Goal: Task Accomplishment & Management: Use online tool/utility

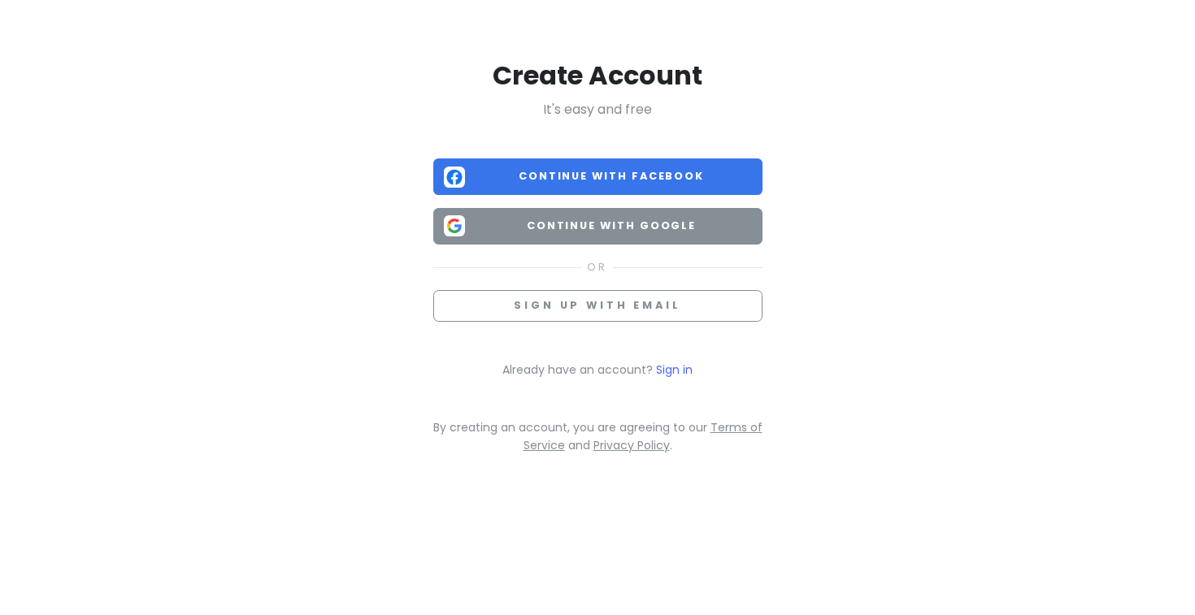
click at [667, 219] on span "Continue with Google" at bounding box center [611, 226] width 280 height 16
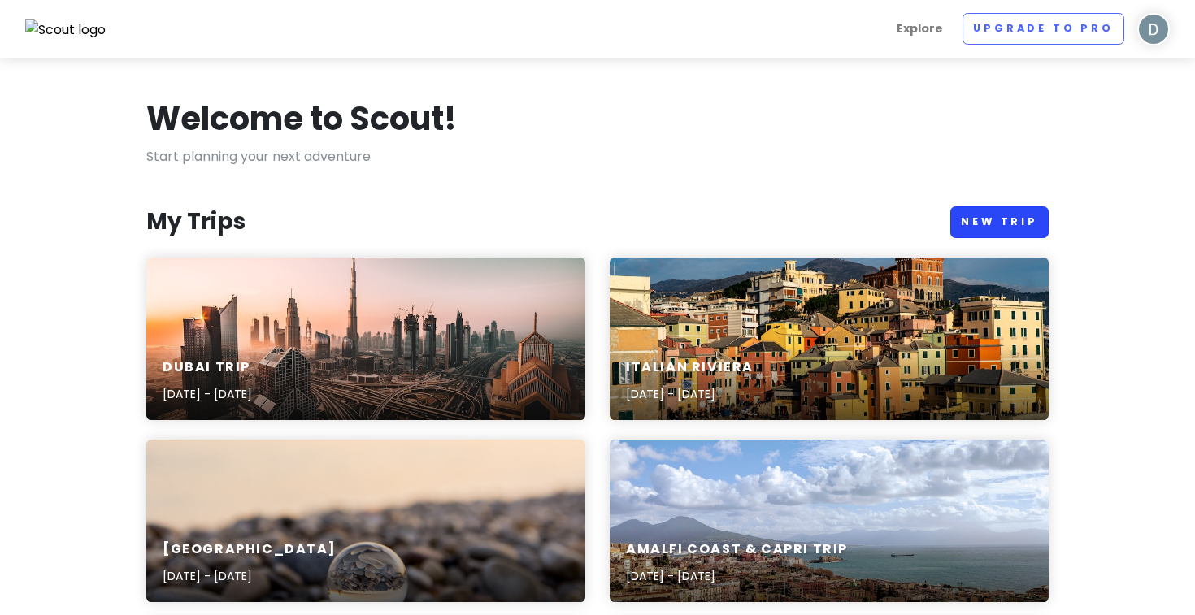
click at [987, 219] on link "New Trip" at bounding box center [999, 222] width 98 height 32
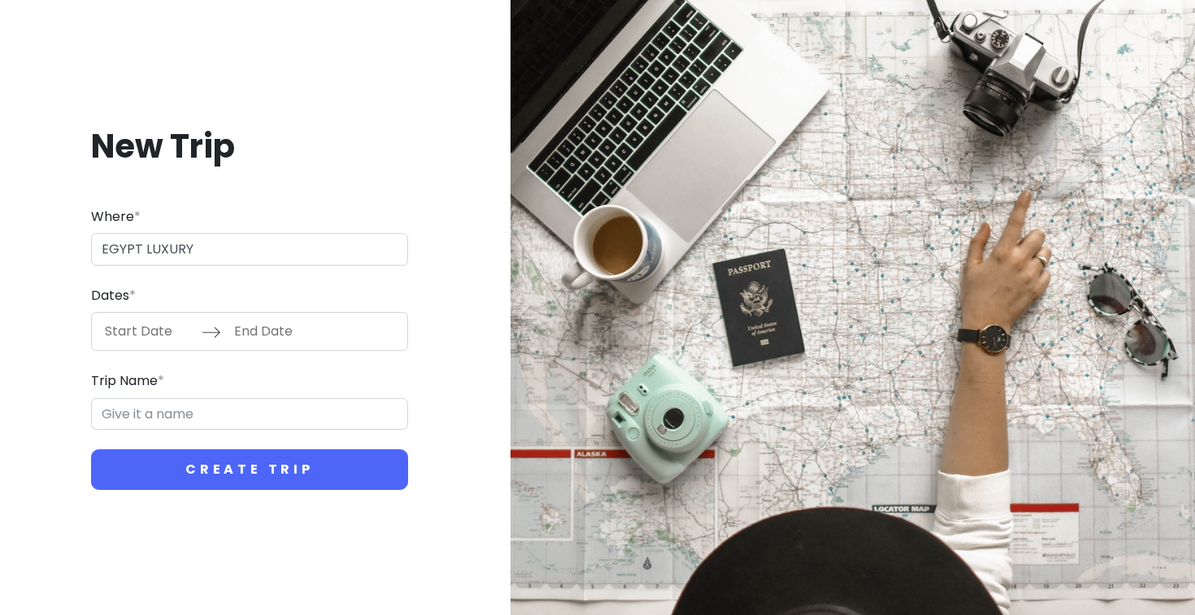
type input "EGYPT LUXURY"
click at [152, 332] on input "Start Date" at bounding box center [149, 331] width 106 height 37
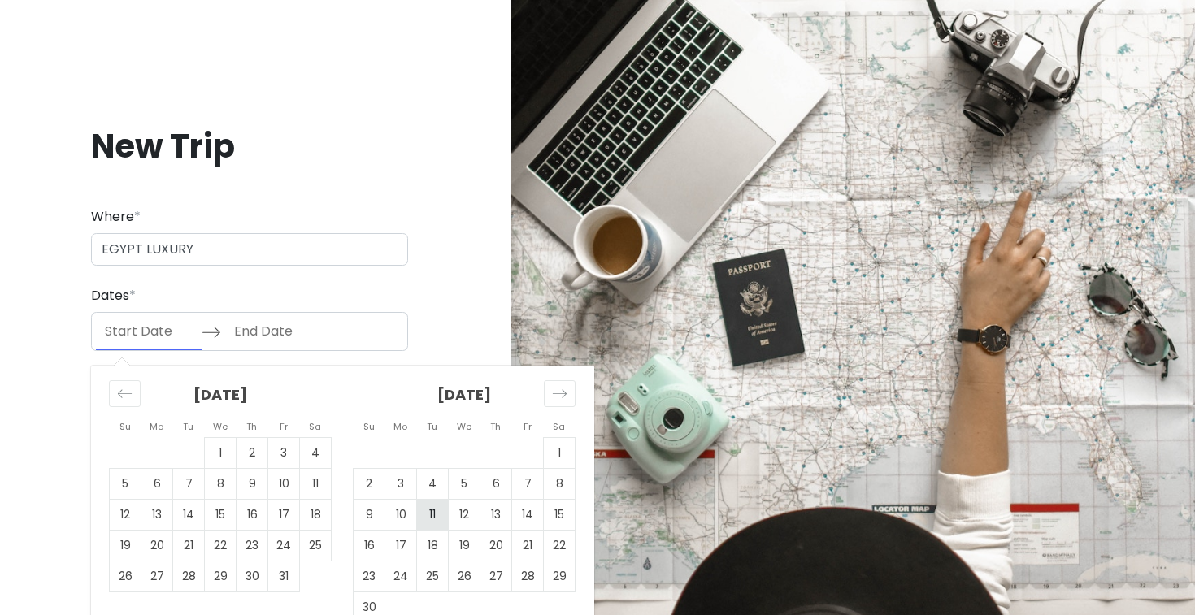
click at [420, 520] on td "11" at bounding box center [433, 515] width 32 height 31
type input "[DATE]"
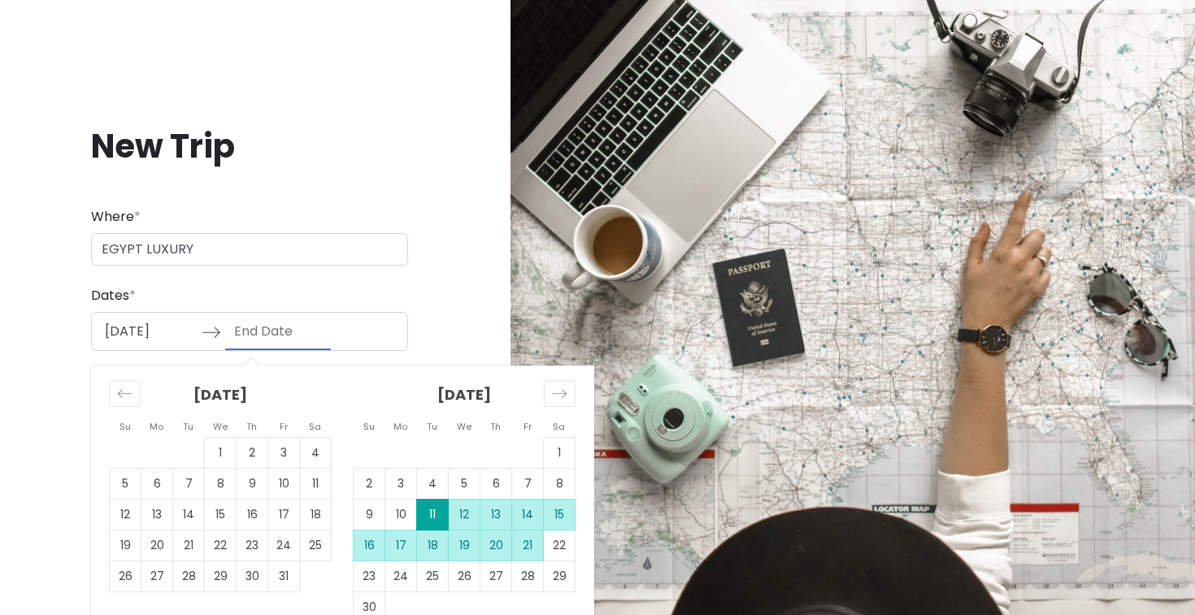
click at [524, 544] on td "21" at bounding box center [528, 546] width 32 height 31
type input "[DATE]"
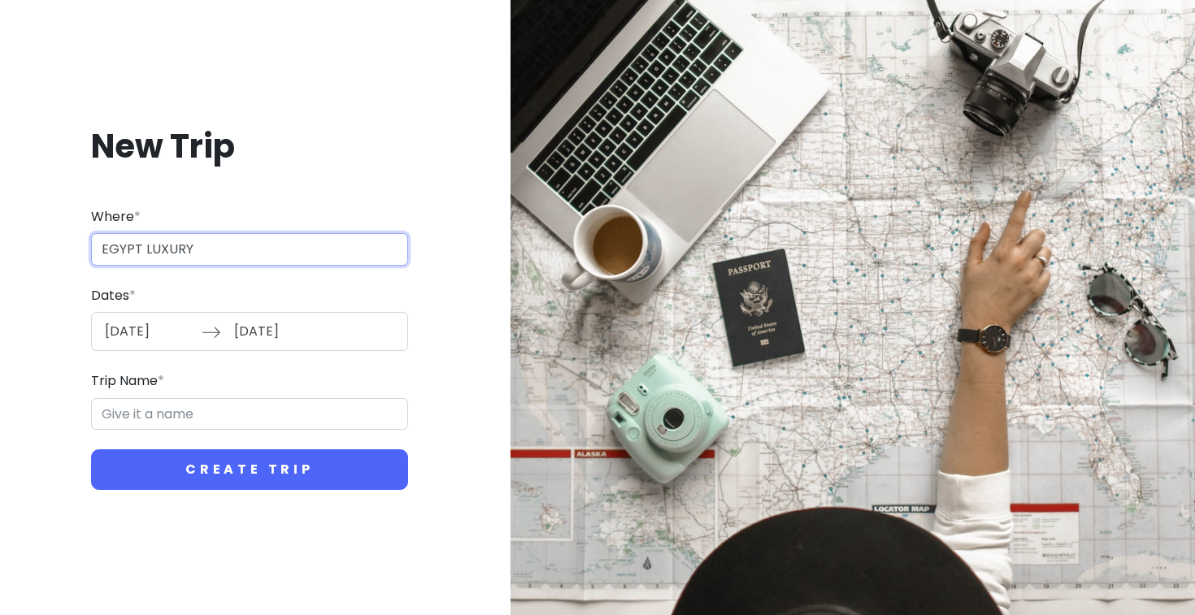
click at [214, 249] on input "EGYPT LUXURY" at bounding box center [249, 249] width 317 height 33
click at [174, 245] on input "EGYPT LUXURY" at bounding box center [249, 249] width 317 height 33
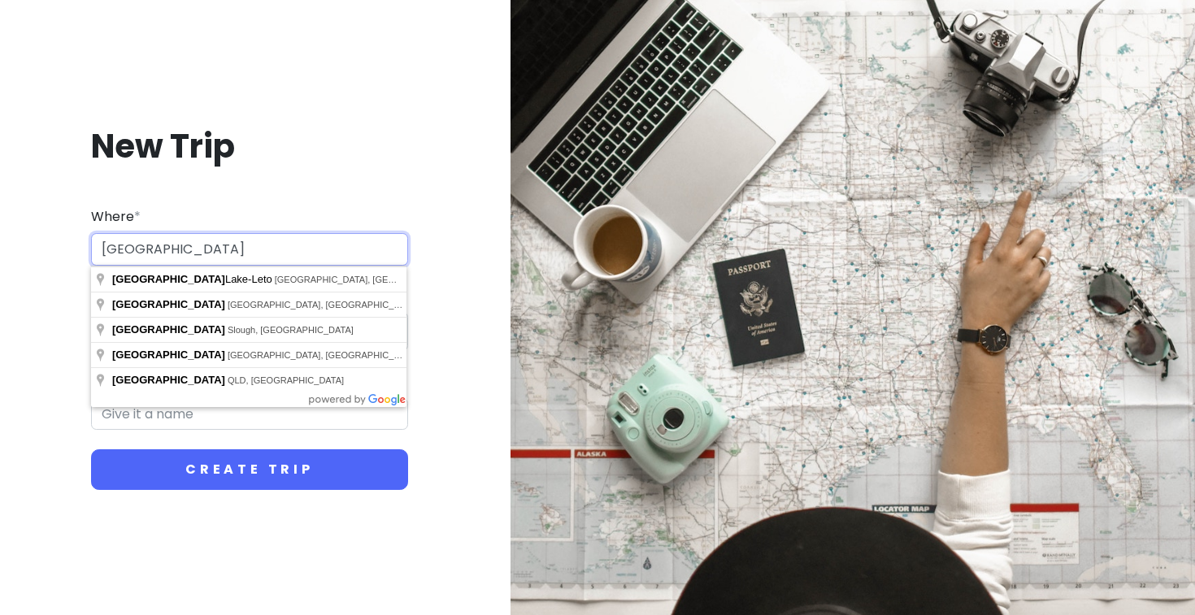
click at [115, 251] on input "[GEOGRAPHIC_DATA]" at bounding box center [249, 249] width 317 height 33
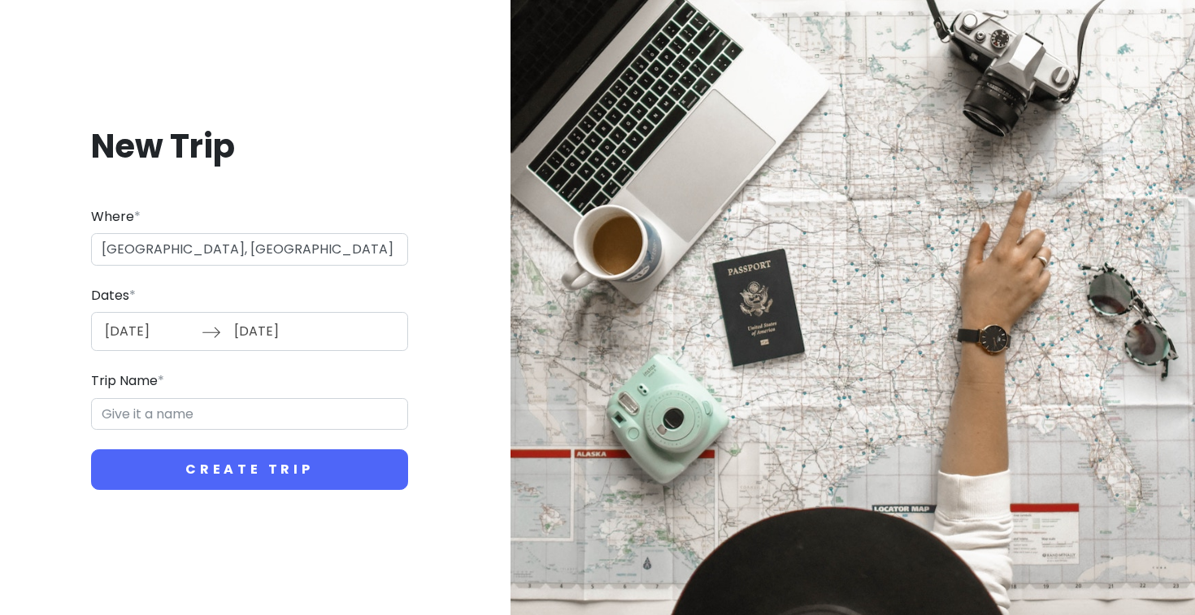
type input "[GEOGRAPHIC_DATA], [GEOGRAPHIC_DATA], [GEOGRAPHIC_DATA]"
click at [153, 423] on input "Cairo Trip" at bounding box center [249, 414] width 317 height 33
drag, startPoint x: 104, startPoint y: 414, endPoint x: 234, endPoint y: 428, distance: 130.8
click at [234, 428] on input "Cairo Trip" at bounding box center [249, 414] width 317 height 33
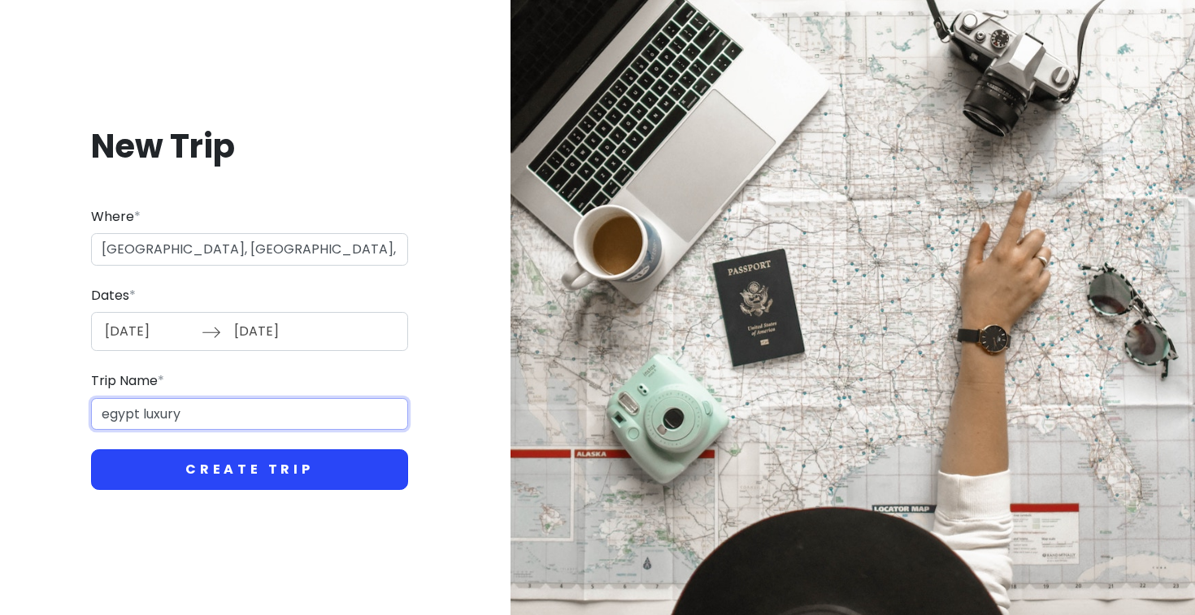
type input "egypt luxury"
click at [279, 487] on button "Create Trip" at bounding box center [249, 469] width 317 height 41
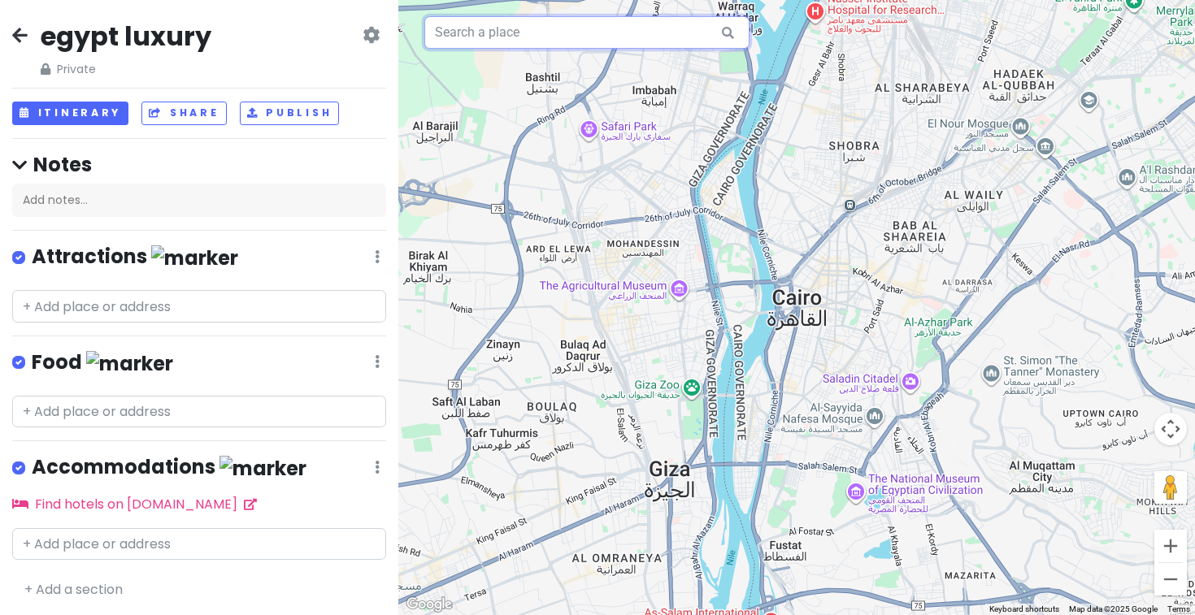
click at [524, 38] on input "text" at bounding box center [586, 32] width 325 height 33
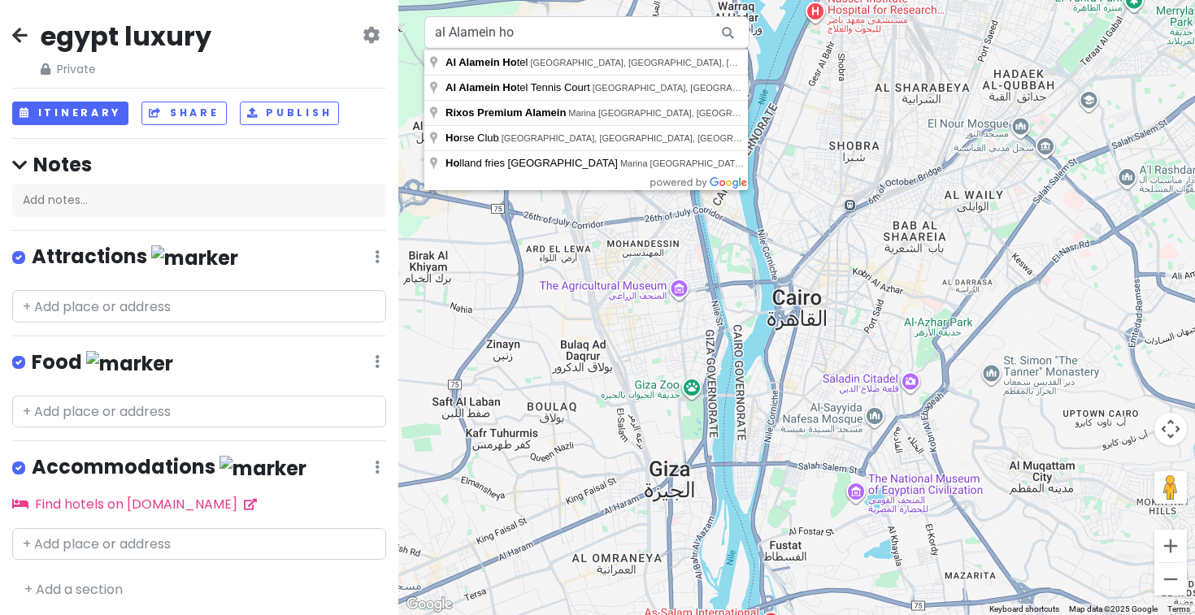
type input "[GEOGRAPHIC_DATA], [GEOGRAPHIC_DATA], [GEOGRAPHIC_DATA], [GEOGRAPHIC_DATA], [GE…"
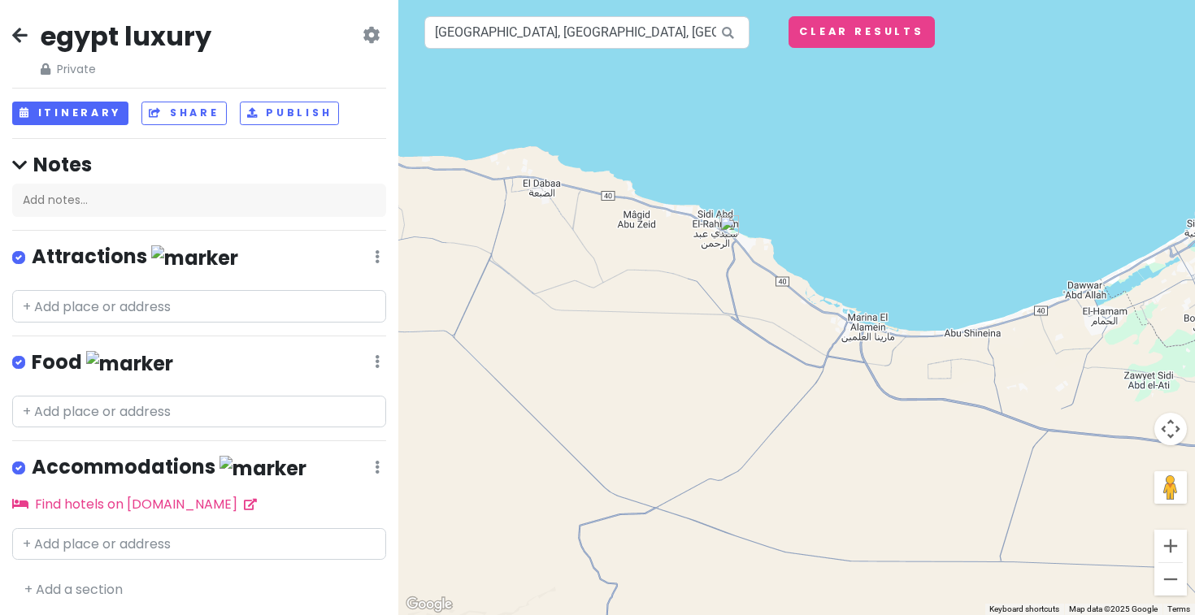
drag, startPoint x: 533, startPoint y: 397, endPoint x: 702, endPoint y: 345, distance: 176.8
click at [702, 345] on div at bounding box center [796, 307] width 796 height 615
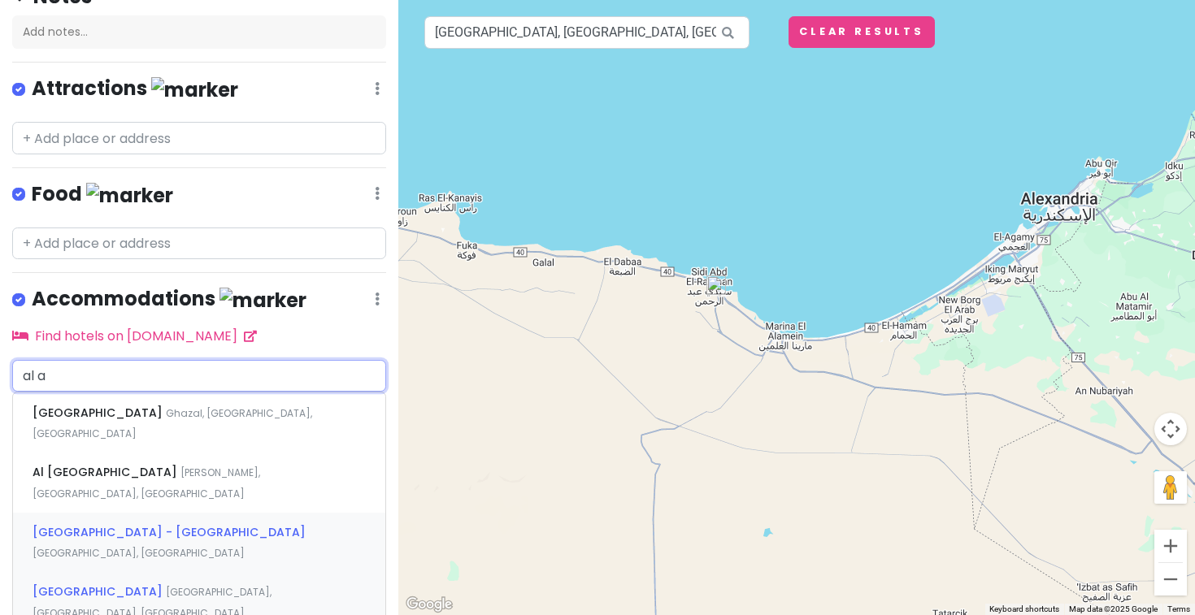
scroll to position [169, 0]
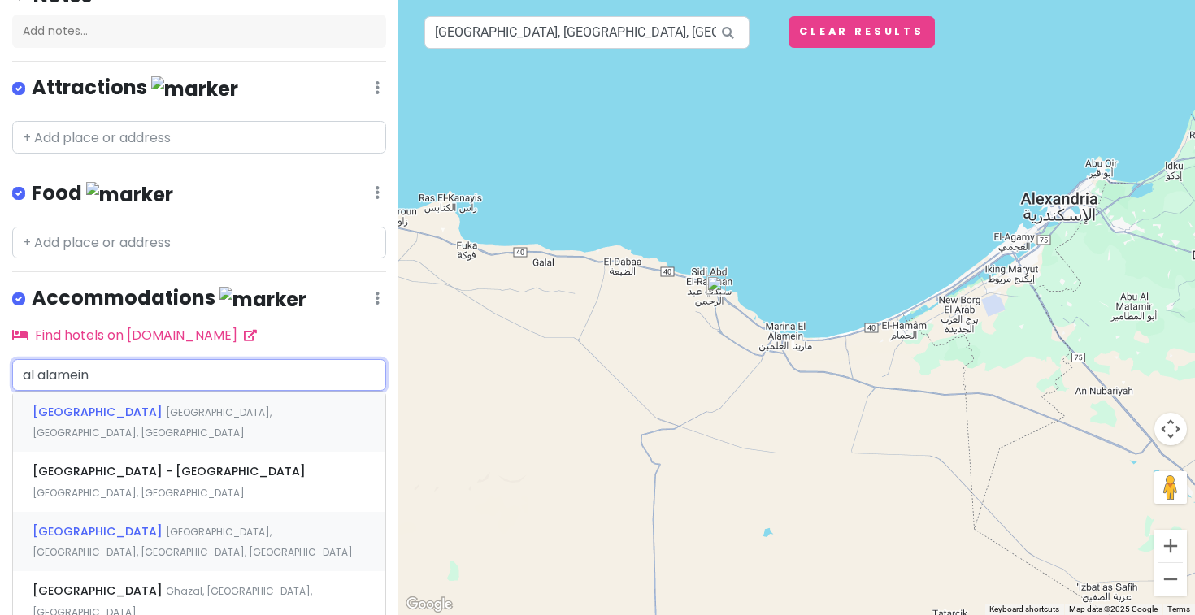
type input "al alamein h"
click at [174, 410] on span "[GEOGRAPHIC_DATA], [GEOGRAPHIC_DATA], [GEOGRAPHIC_DATA], [GEOGRAPHIC_DATA]" at bounding box center [193, 422] width 320 height 35
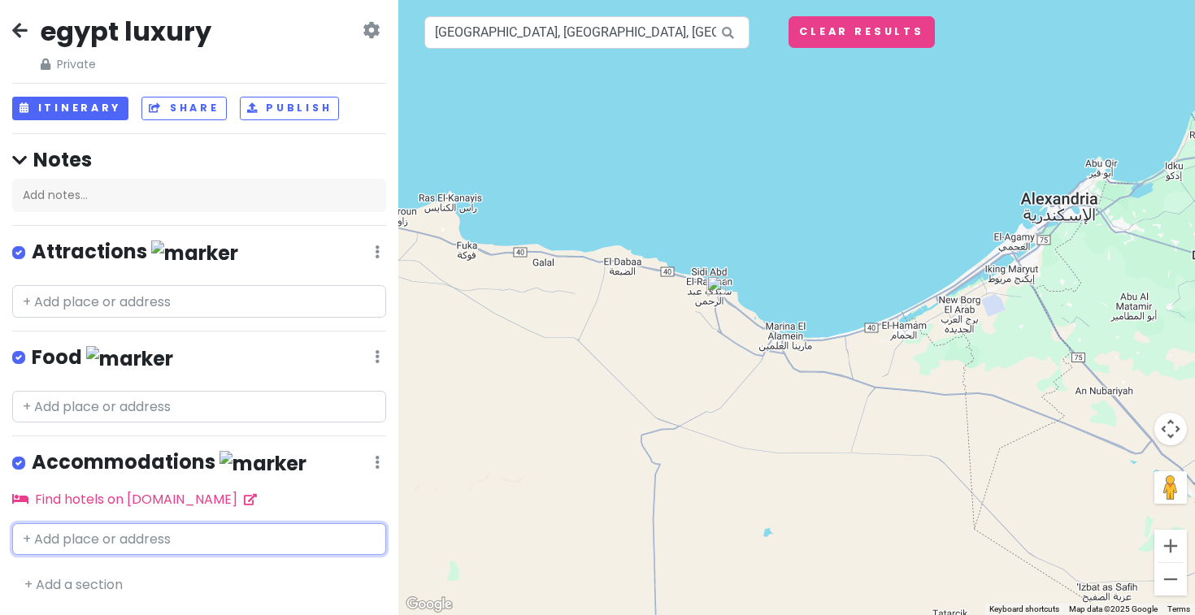
scroll to position [0, 0]
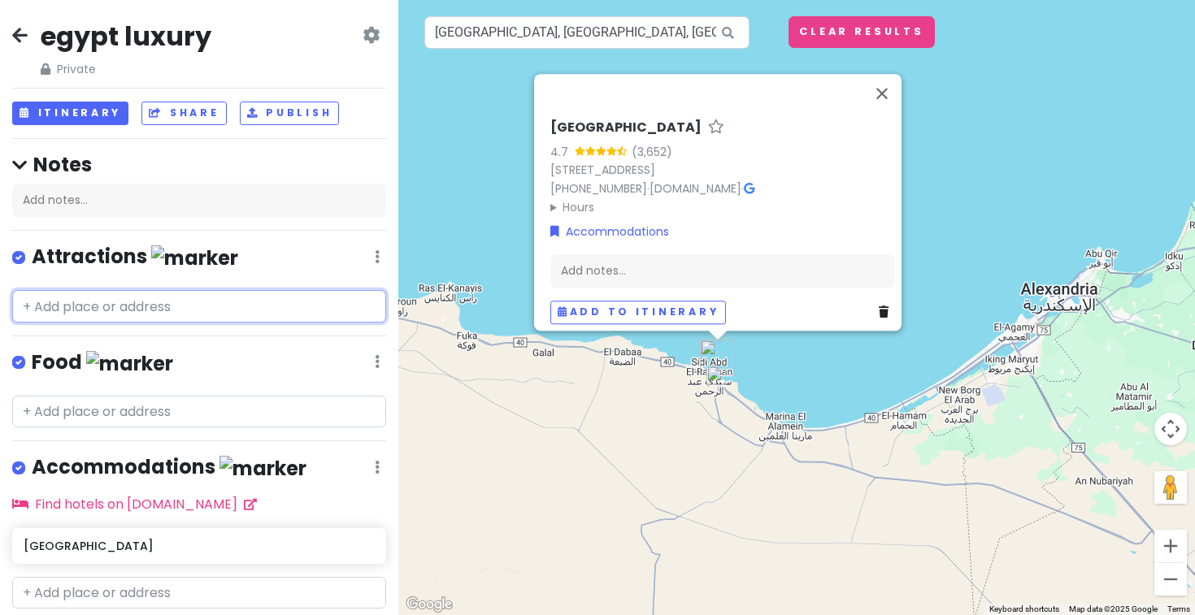
type input "g"
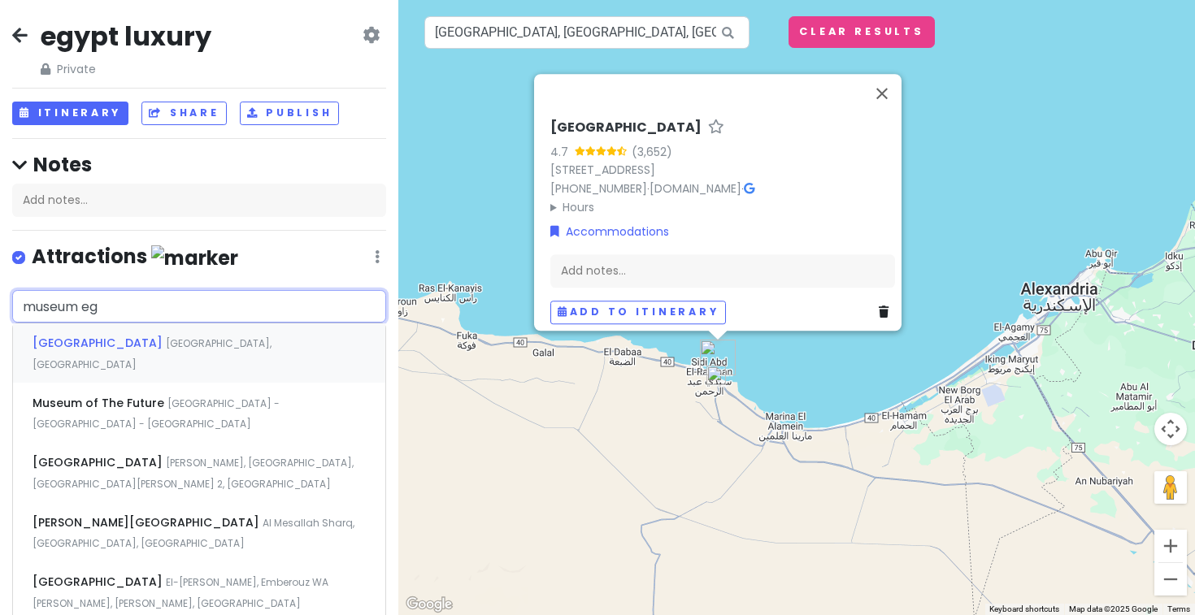
type input "museum egy"
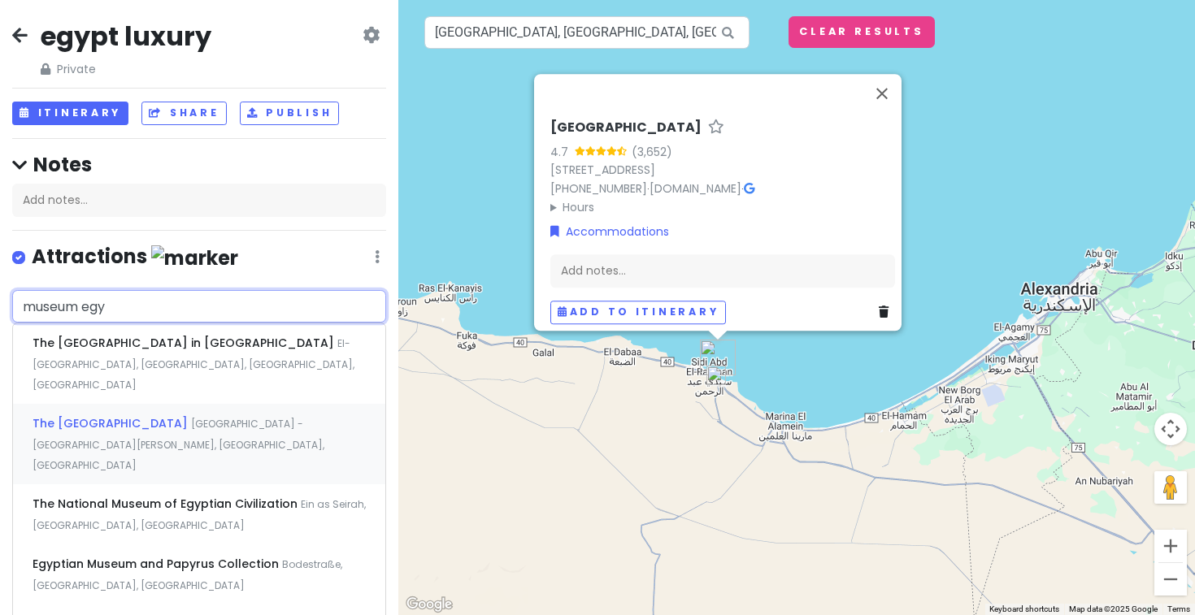
click at [167, 410] on div "The [GEOGRAPHIC_DATA] [GEOGRAPHIC_DATA] - [GEOGRAPHIC_DATA], [GEOGRAPHIC_DATA][…" at bounding box center [199, 444] width 372 height 80
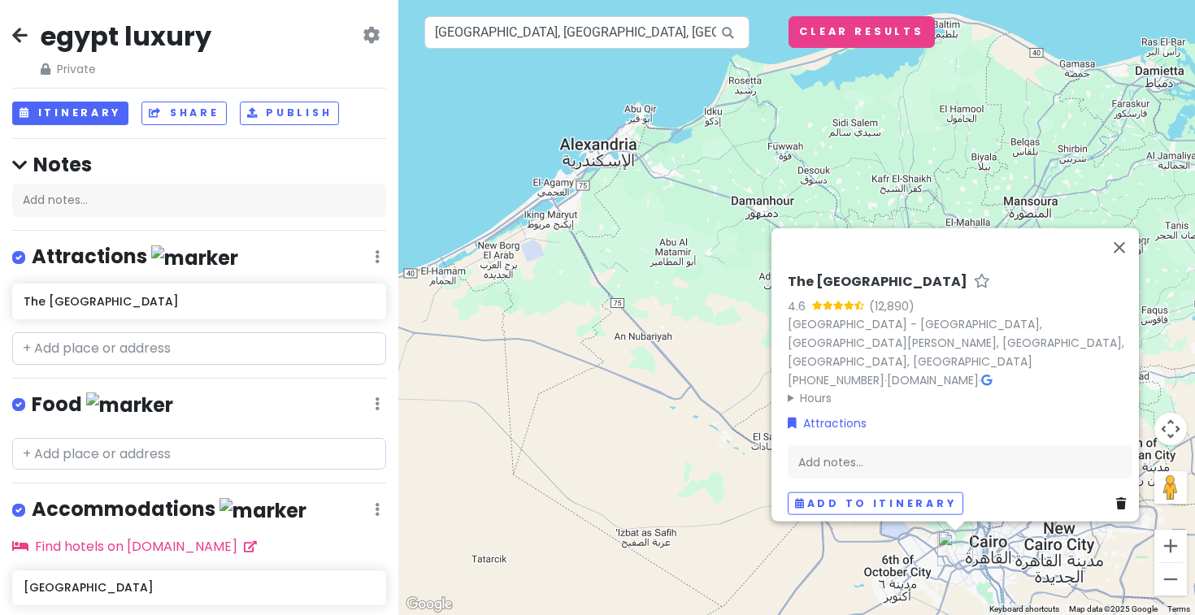
click at [479, 442] on div "The [GEOGRAPHIC_DATA] 4.6 (12,890) [GEOGRAPHIC_DATA] - [GEOGRAPHIC_DATA][PERSON…" at bounding box center [796, 307] width 796 height 615
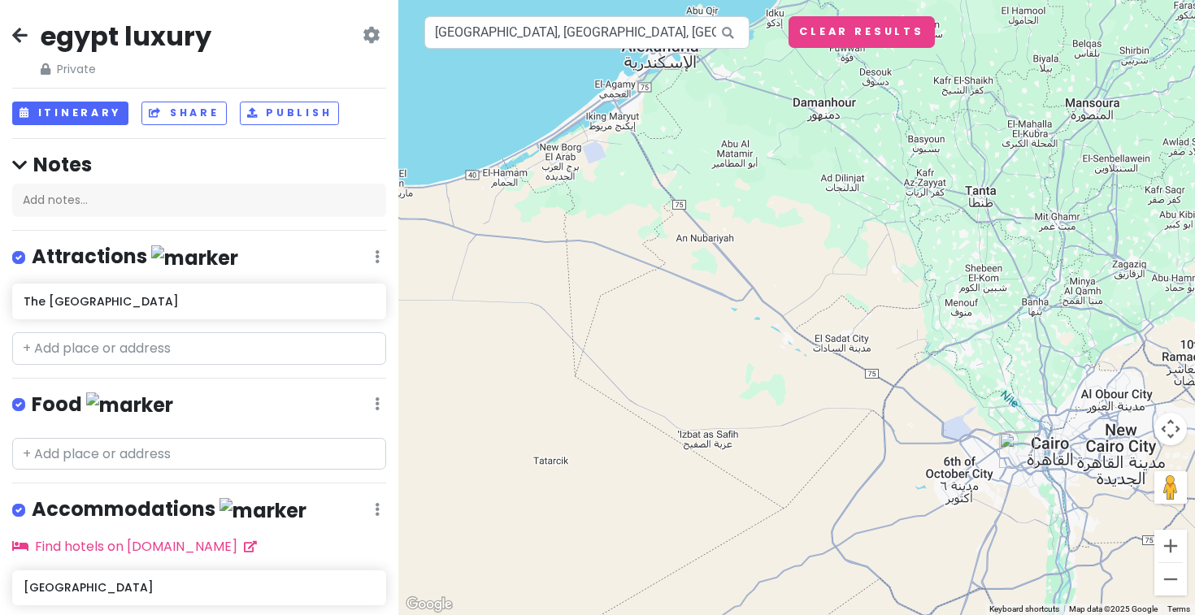
drag, startPoint x: 485, startPoint y: 485, endPoint x: 550, endPoint y: 380, distance: 123.3
click at [552, 379] on div at bounding box center [796, 307] width 796 height 615
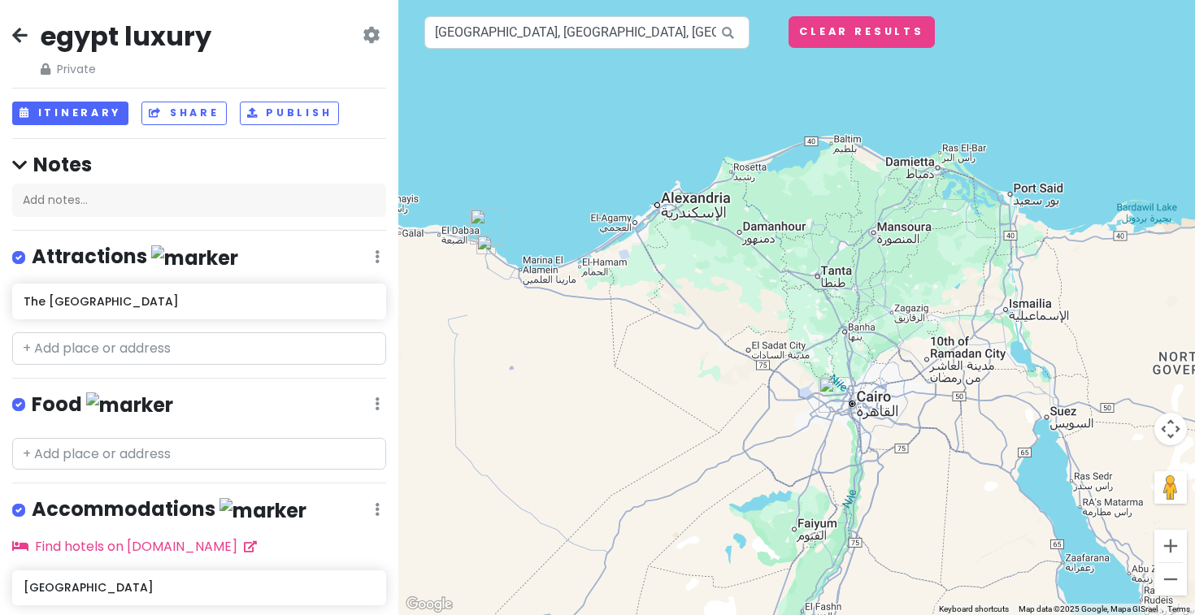
drag, startPoint x: 550, startPoint y: 380, endPoint x: 598, endPoint y: 377, distance: 48.1
click at [598, 376] on div at bounding box center [796, 307] width 796 height 615
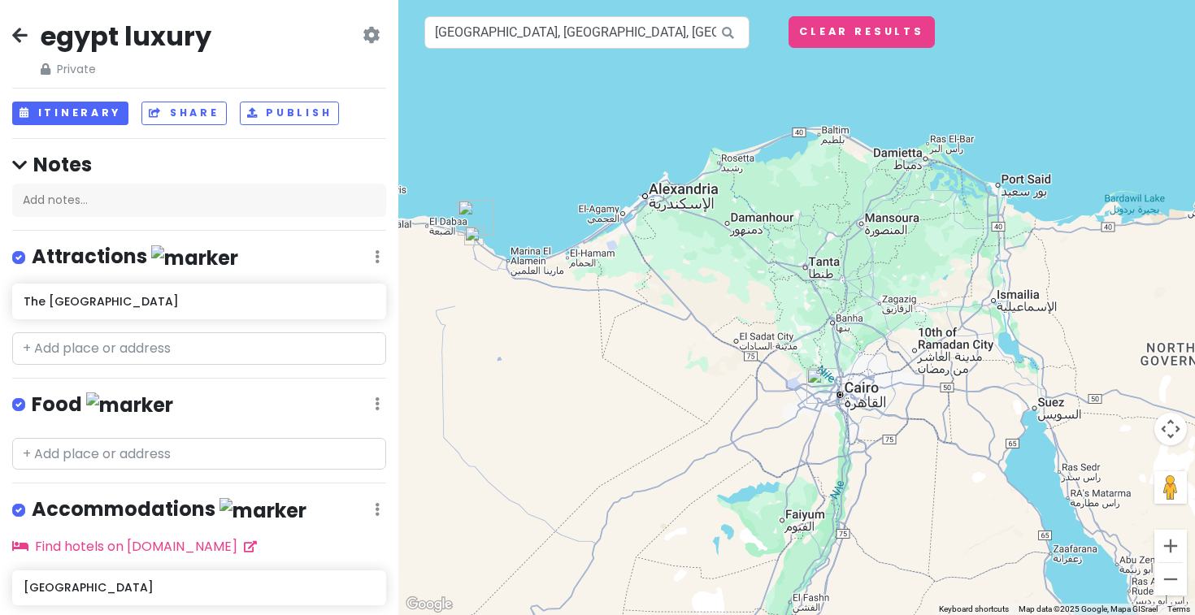
drag, startPoint x: 579, startPoint y: 402, endPoint x: 566, endPoint y: 392, distance: 16.8
click at [566, 392] on div at bounding box center [796, 307] width 796 height 615
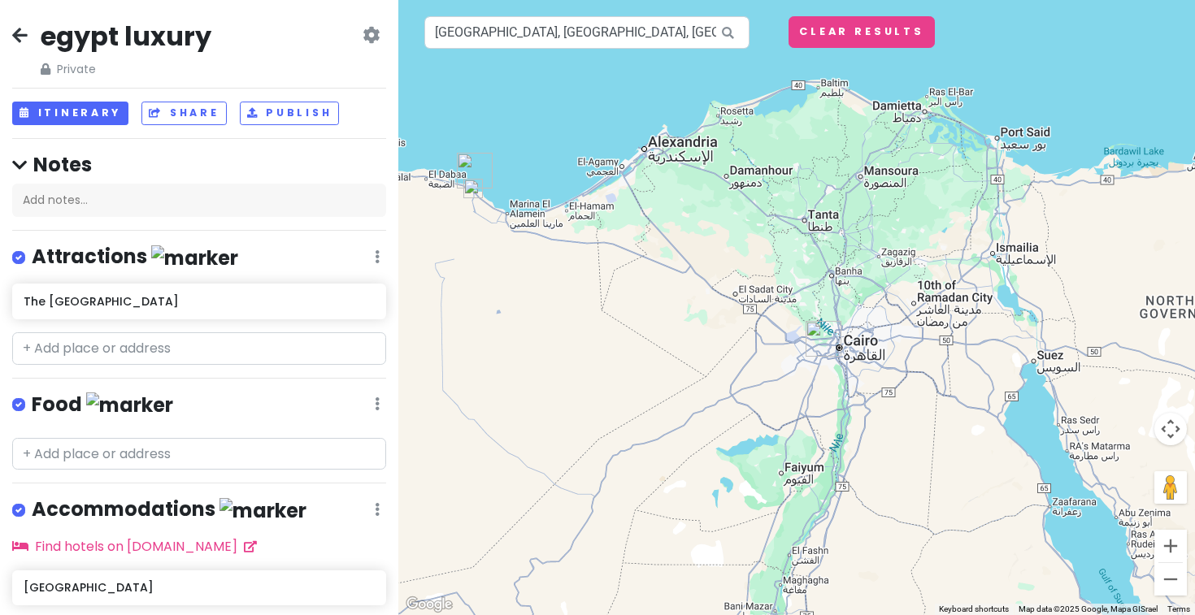
drag, startPoint x: 566, startPoint y: 392, endPoint x: 565, endPoint y: 309, distance: 82.9
click at [566, 308] on div at bounding box center [796, 307] width 796 height 615
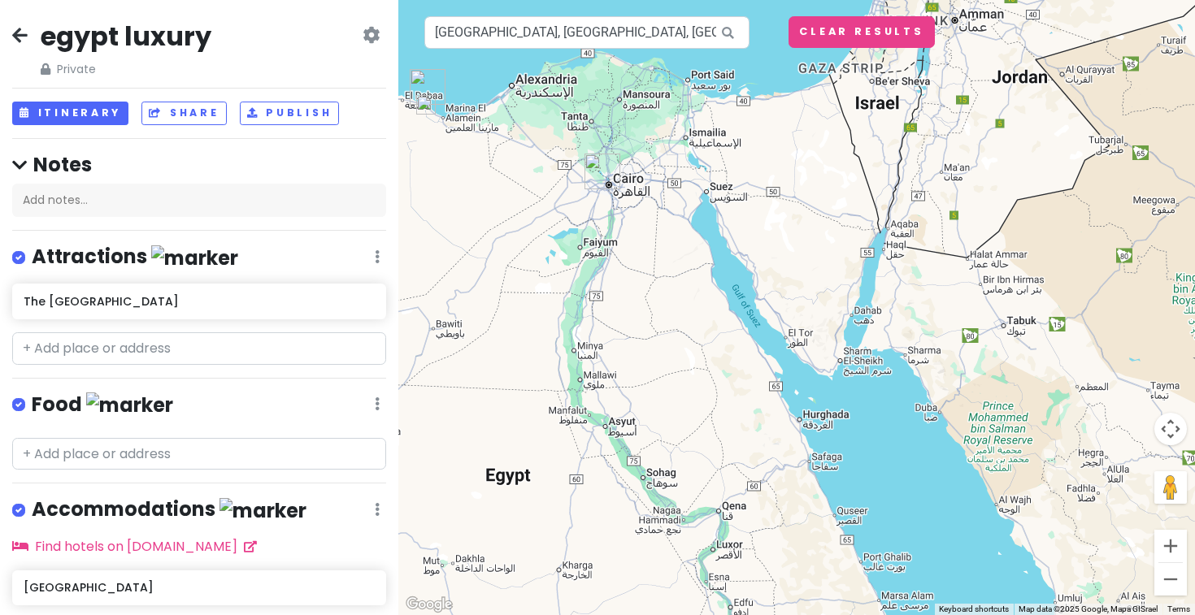
drag, startPoint x: 602, startPoint y: 350, endPoint x: 624, endPoint y: 349, distance: 22.0
click at [624, 349] on div at bounding box center [796, 307] width 796 height 615
